Goal: Task Accomplishment & Management: Manage account settings

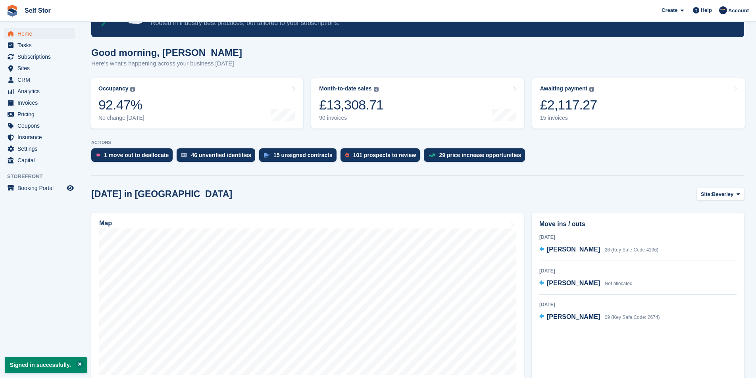
scroll to position [119, 0]
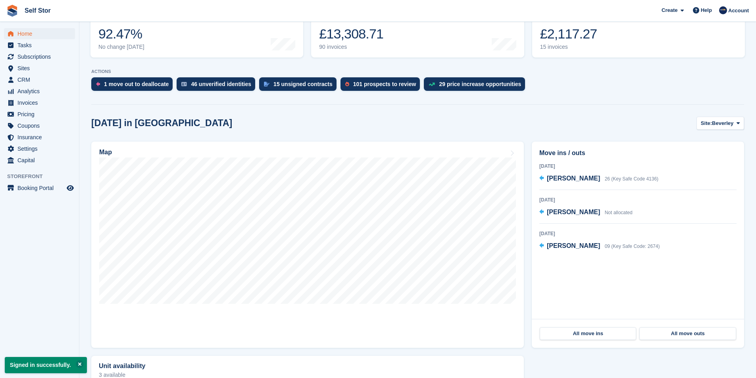
click at [729, 132] on div "Today in Beverley Site: Beverley Beverley Hull Map Move ins / outs 2 Sep 2025 C…" at bounding box center [417, 312] width 653 height 390
click at [729, 124] on span "Beverley" at bounding box center [722, 124] width 21 height 8
click at [710, 156] on link "Hull" at bounding box center [706, 156] width 69 height 14
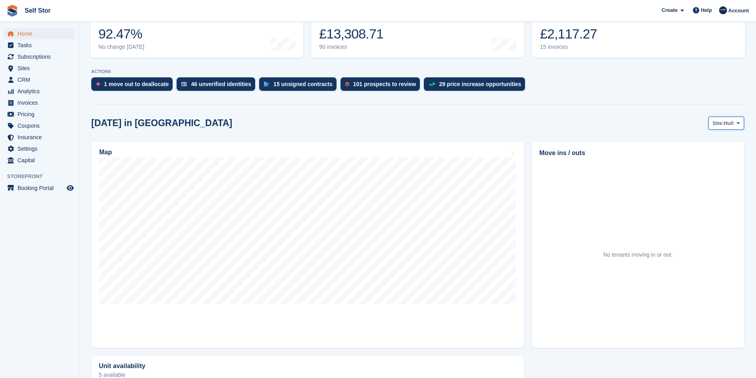
click at [727, 126] on span "Hull" at bounding box center [729, 124] width 10 height 8
click at [714, 141] on link "Beverley" at bounding box center [706, 142] width 69 height 14
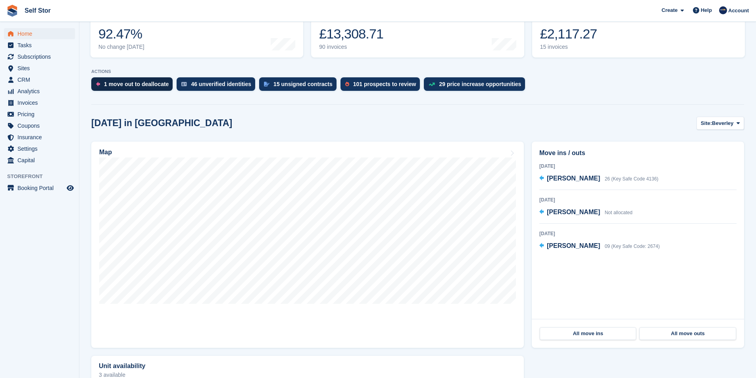
click at [139, 83] on div "1 move out to deallocate" at bounding box center [136, 84] width 65 height 6
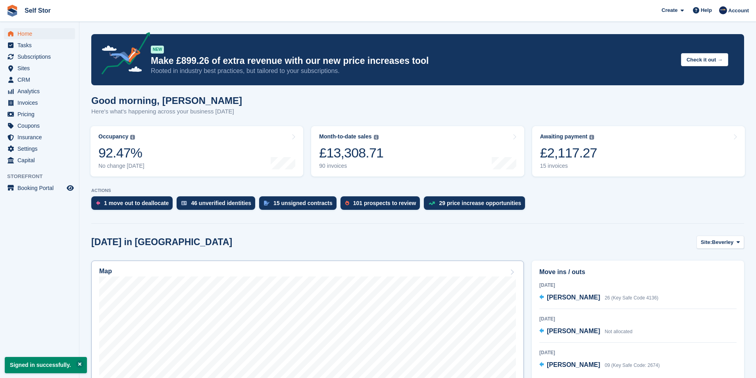
scroll to position [119, 0]
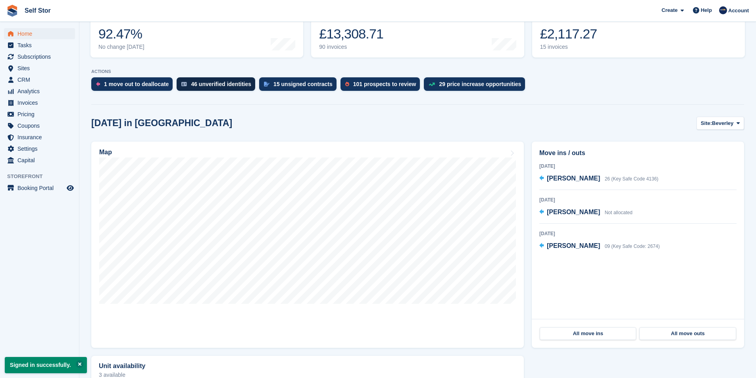
click at [212, 85] on div "46 unverified identities" at bounding box center [221, 84] width 60 height 6
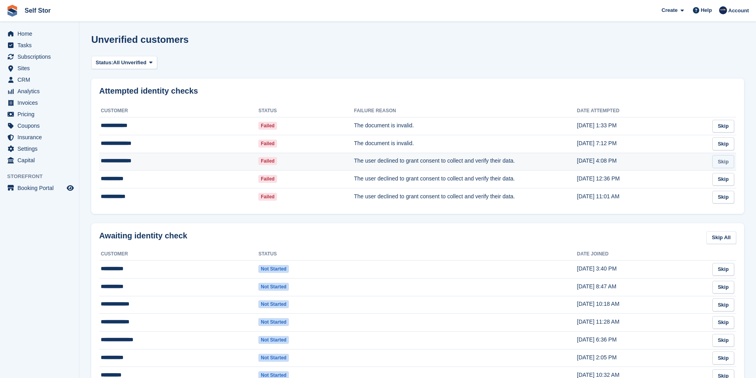
click at [726, 166] on link "Skip" at bounding box center [724, 161] width 22 height 13
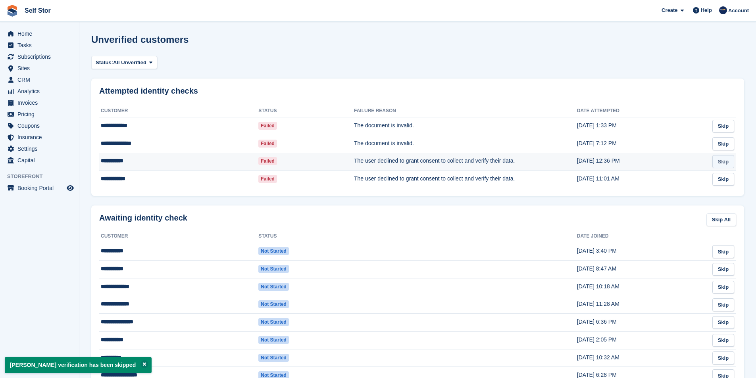
click at [731, 160] on link "Skip" at bounding box center [724, 161] width 22 height 13
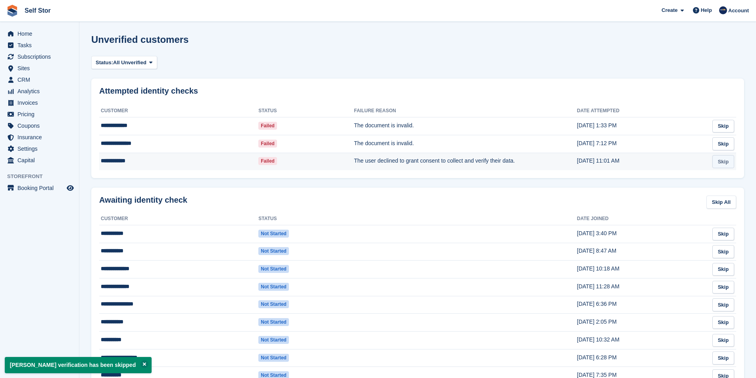
click at [720, 162] on link "Skip" at bounding box center [724, 161] width 22 height 13
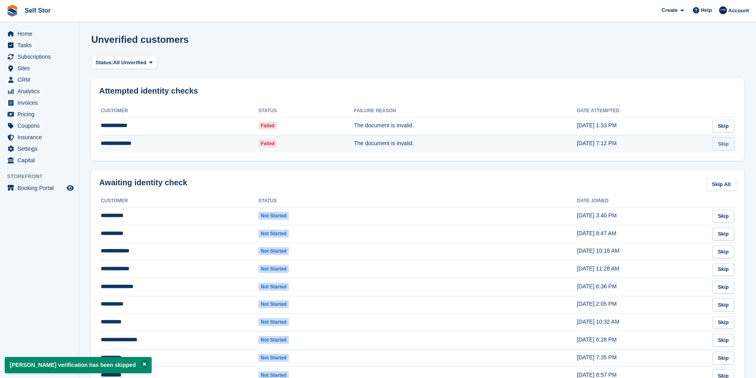
click at [727, 148] on link "Skip" at bounding box center [724, 143] width 22 height 13
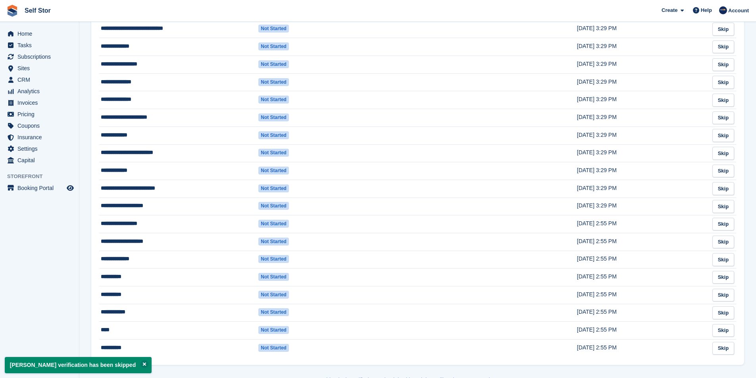
scroll to position [594, 0]
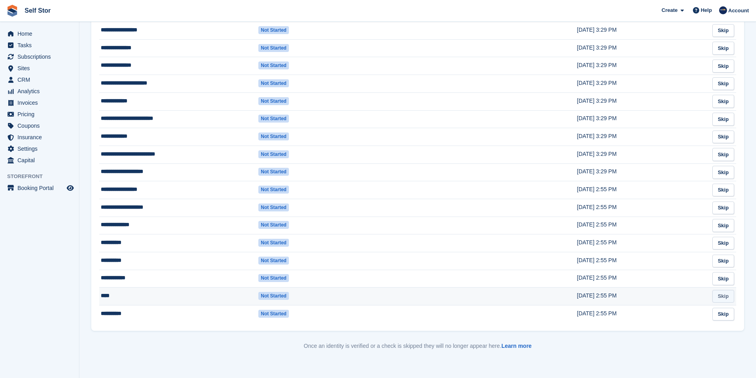
click at [726, 297] on link "Skip" at bounding box center [724, 296] width 22 height 13
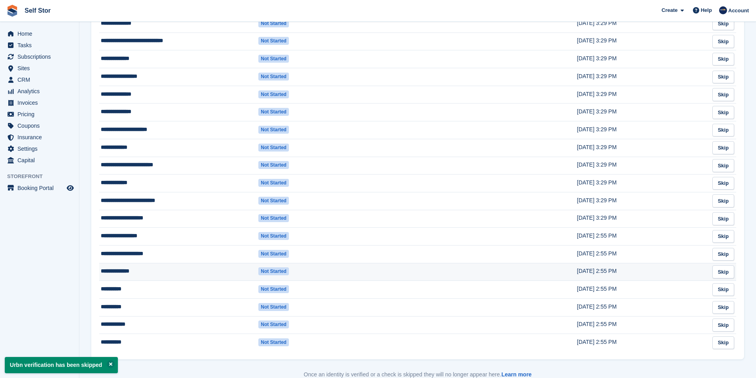
scroll to position [576, 0]
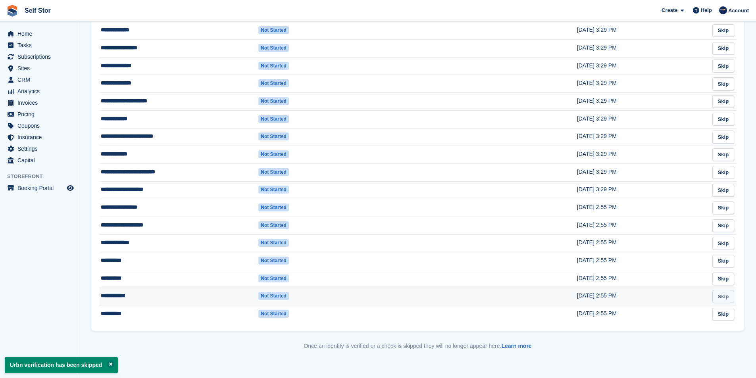
click at [728, 299] on link "Skip" at bounding box center [724, 296] width 22 height 13
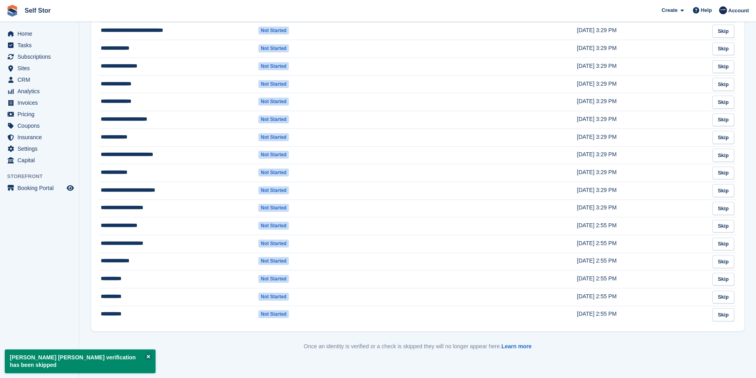
scroll to position [558, 0]
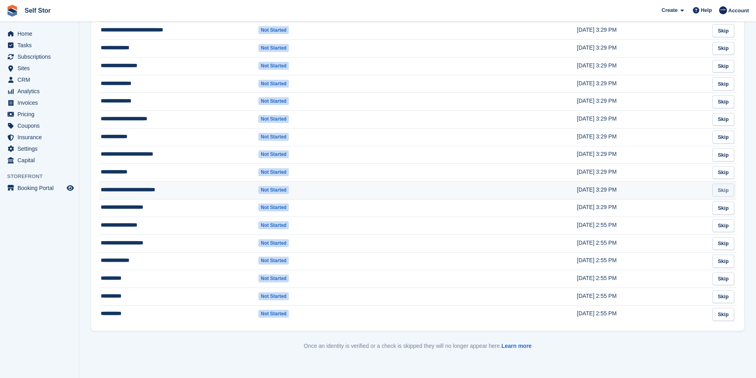
click at [722, 189] on link "Skip" at bounding box center [724, 190] width 22 height 13
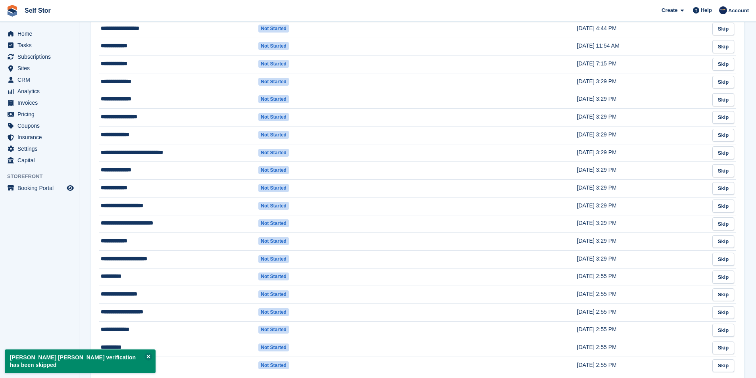
scroll to position [541, 0]
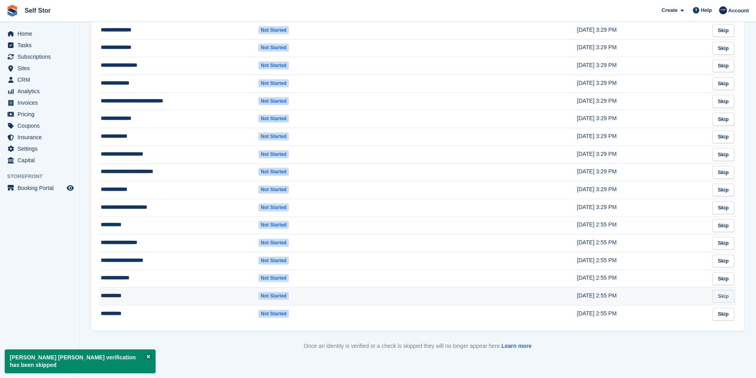
click at [726, 298] on link "Skip" at bounding box center [724, 296] width 22 height 13
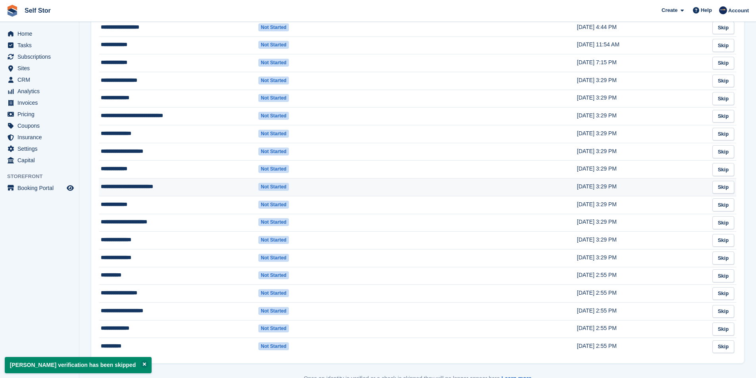
scroll to position [523, 0]
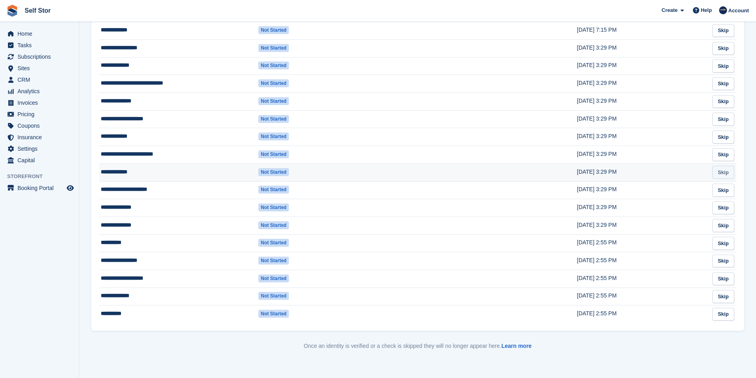
click at [727, 174] on link "Skip" at bounding box center [724, 172] width 22 height 13
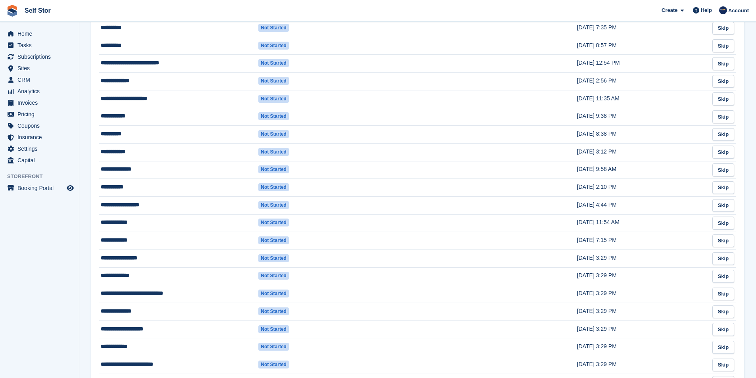
scroll to position [307, 0]
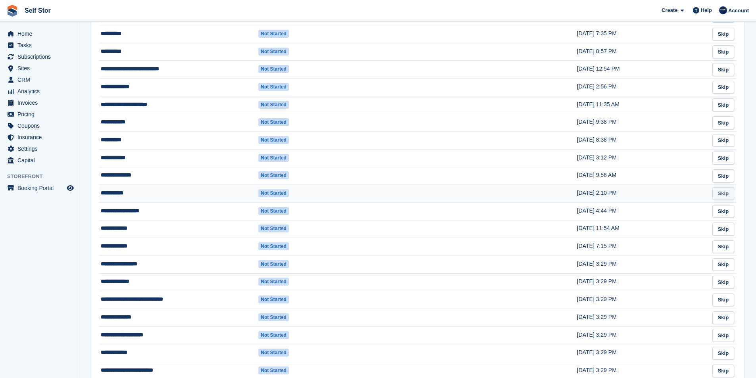
click at [724, 197] on link "Skip" at bounding box center [724, 193] width 22 height 13
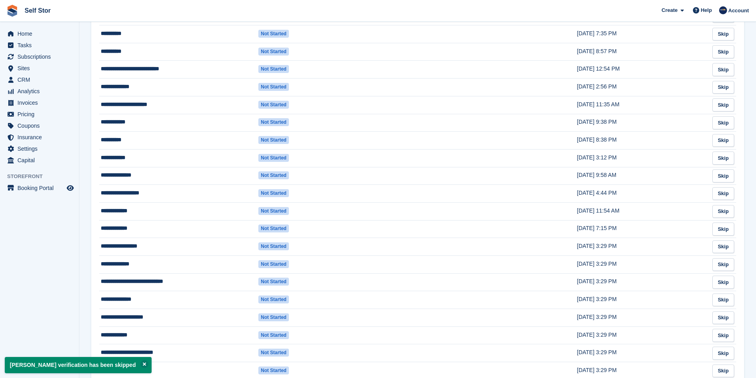
scroll to position [0, 0]
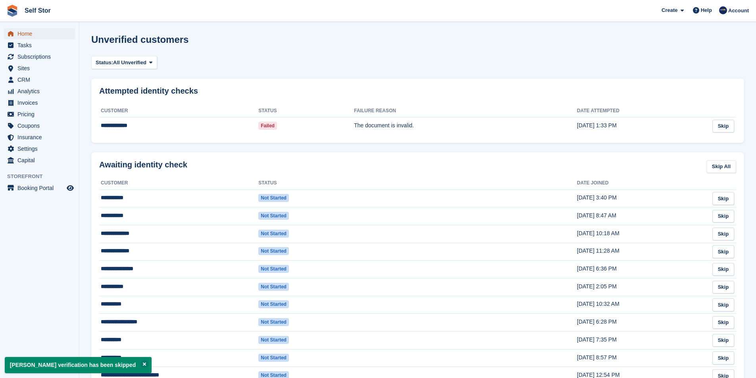
click at [38, 33] on span "Home" at bounding box center [41, 33] width 48 height 11
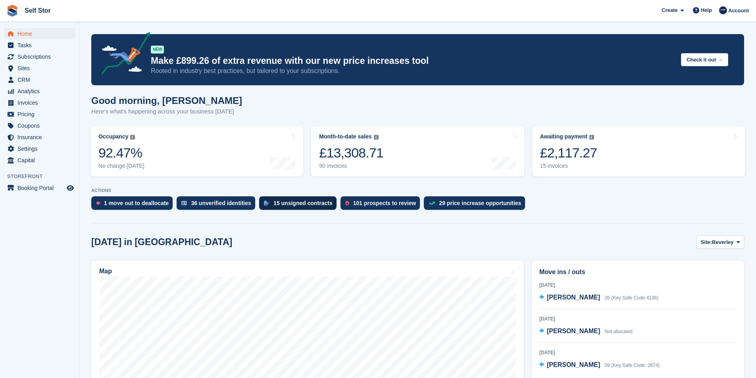
click at [291, 206] on div "15 unsigned contracts" at bounding box center [303, 203] width 59 height 6
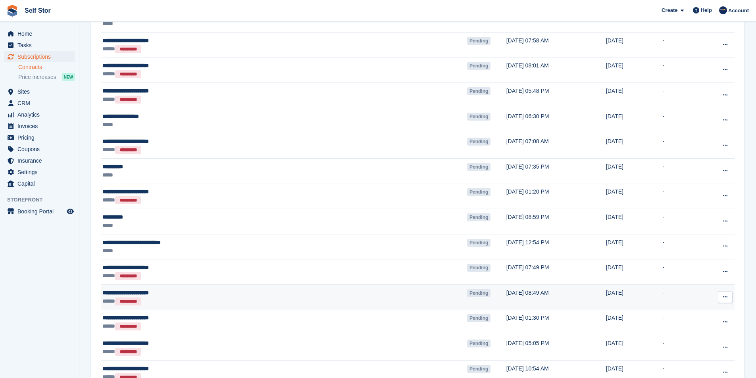
scroll to position [543, 0]
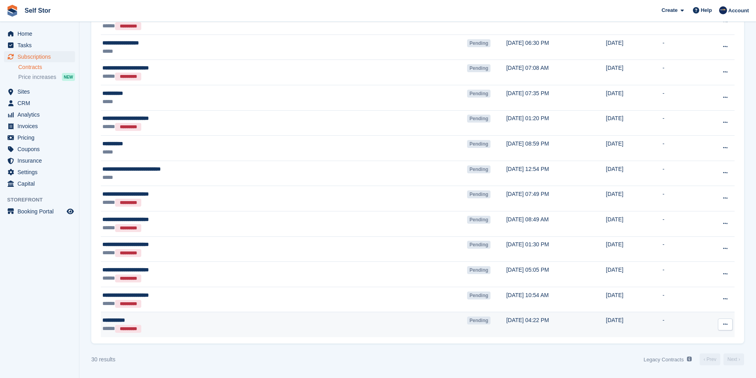
click at [725, 326] on icon at bounding box center [725, 324] width 4 height 5
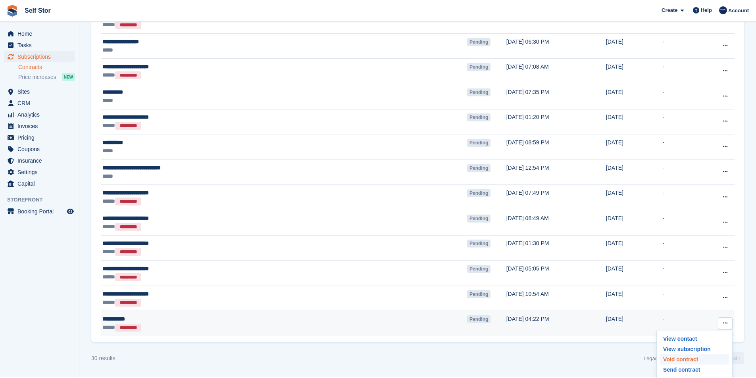
scroll to position [544, 0]
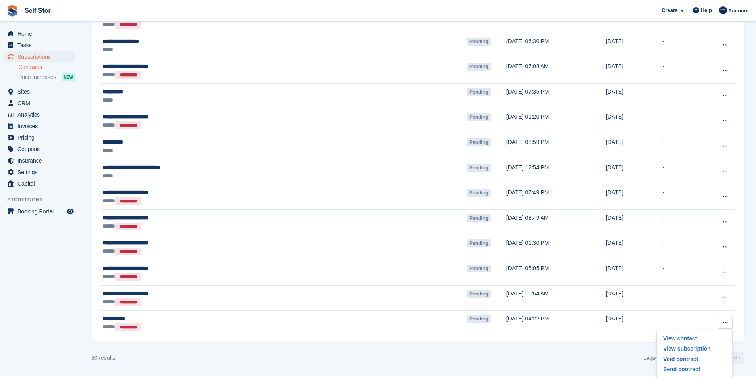
click at [596, 361] on div "30 results Legacy Contracts See a list of Contracts from before they were built…" at bounding box center [417, 358] width 653 height 13
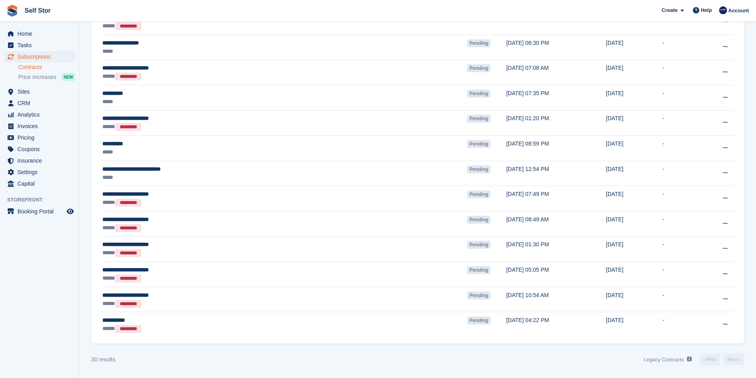
scroll to position [543, 0]
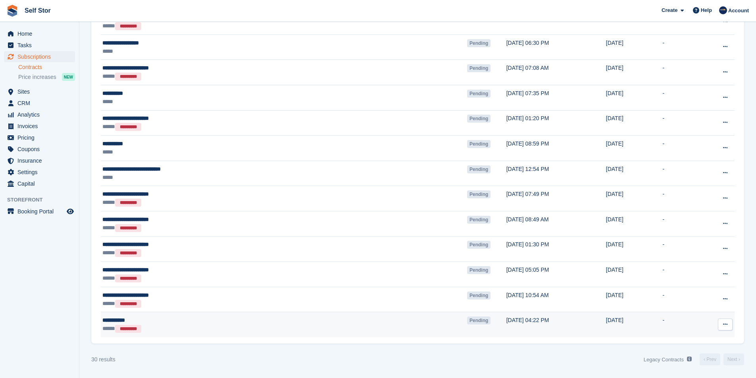
click at [169, 328] on div "***** *********" at bounding box center [211, 329] width 219 height 8
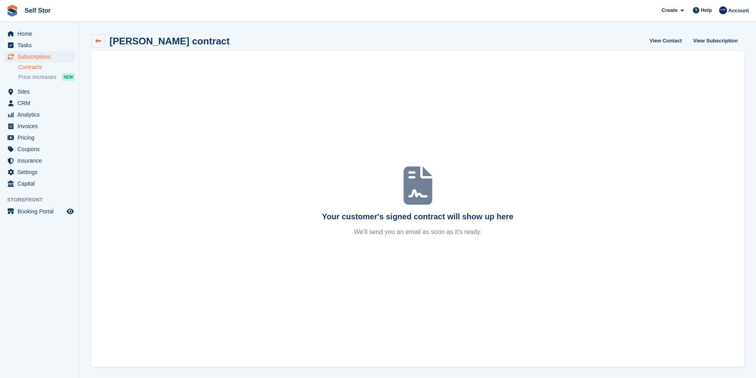
click at [102, 42] on link at bounding box center [98, 41] width 14 height 14
